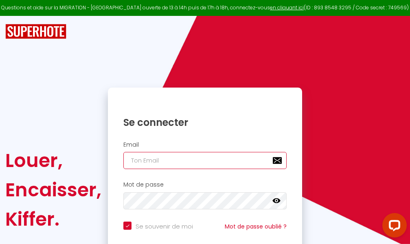
click at [210, 162] on input "email" at bounding box center [205, 160] width 163 height 17
type input "m"
checkbox input "true"
type input "ma"
checkbox input "true"
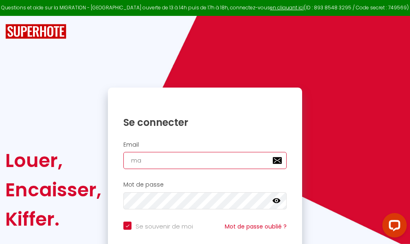
type input "mar"
checkbox input "true"
type input "marc"
checkbox input "true"
type input "marcd"
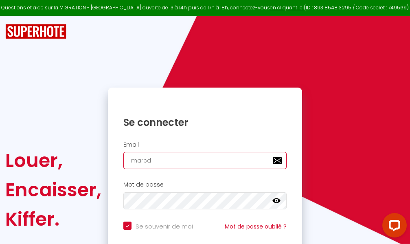
checkbox input "true"
type input "marcdp"
checkbox input "true"
type input "marcdpo"
checkbox input "true"
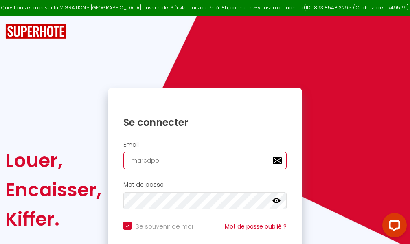
type input "marcdpoz"
checkbox input "true"
type input "marcdpoz."
checkbox input "true"
type input "marcdpoz.l"
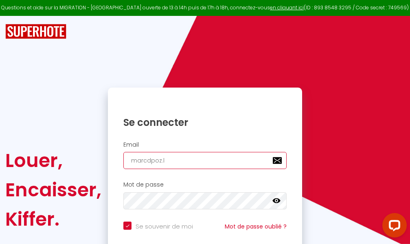
checkbox input "true"
type input "marcdpoz.lo"
checkbox input "true"
type input "marcdpoz.loc"
checkbox input "true"
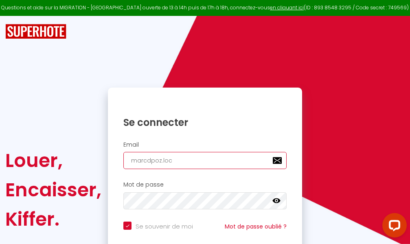
type input "marcdpoz.loca"
checkbox input "true"
type input "marcdpoz.locat"
checkbox input "true"
type input "marcdpoz.locati"
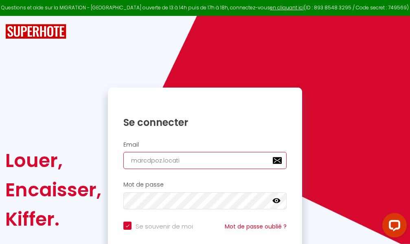
checkbox input "true"
type input "marcdpoz.locatio"
checkbox input "true"
type input "marcdpoz.location"
checkbox input "true"
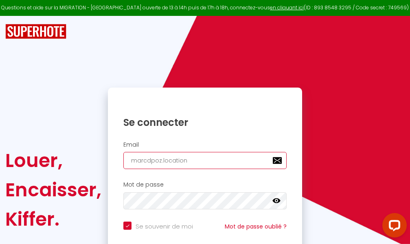
type input "marcdpoz.location@"
checkbox input "true"
type input "marcdpoz.location@g"
checkbox input "true"
type input "marcdpoz.location@gm"
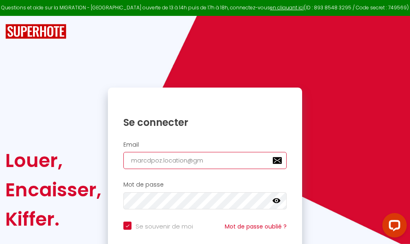
checkbox input "true"
type input "marcdpoz.location@gma"
checkbox input "true"
type input "marcdpoz.location@gmai"
checkbox input "true"
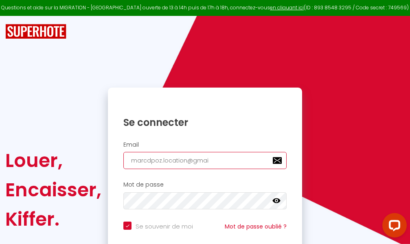
type input "[EMAIL_ADDRESS]"
checkbox input "true"
type input "[EMAIL_ADDRESS]."
checkbox input "true"
type input "marcdpoz.location@gmail.c"
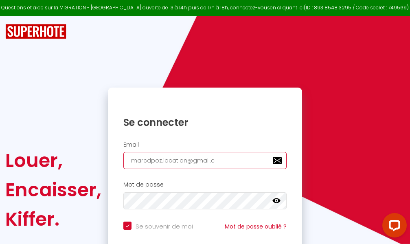
checkbox input "true"
type input "[EMAIL_ADDRESS][DOMAIN_NAME]"
checkbox input "true"
type input "[EMAIL_ADDRESS][DOMAIN_NAME]"
checkbox input "true"
